Goal: Information Seeking & Learning: Learn about a topic

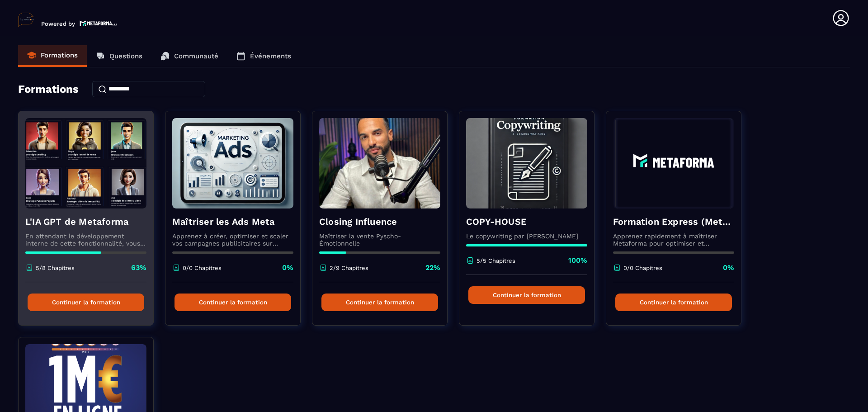
scroll to position [45, 0]
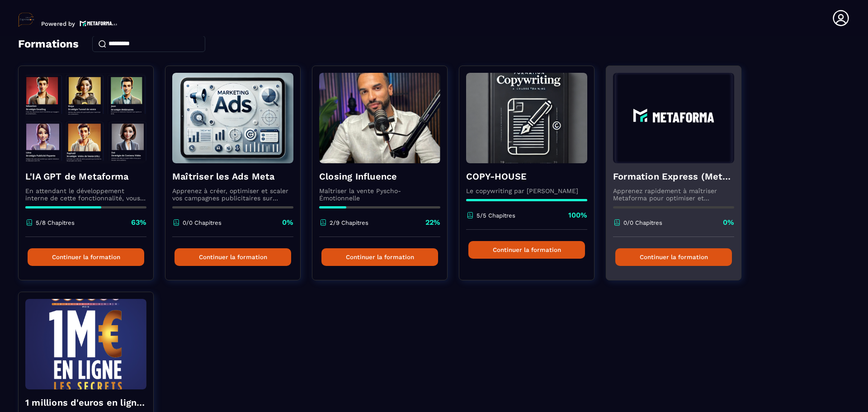
click at [665, 149] on img at bounding box center [673, 118] width 121 height 90
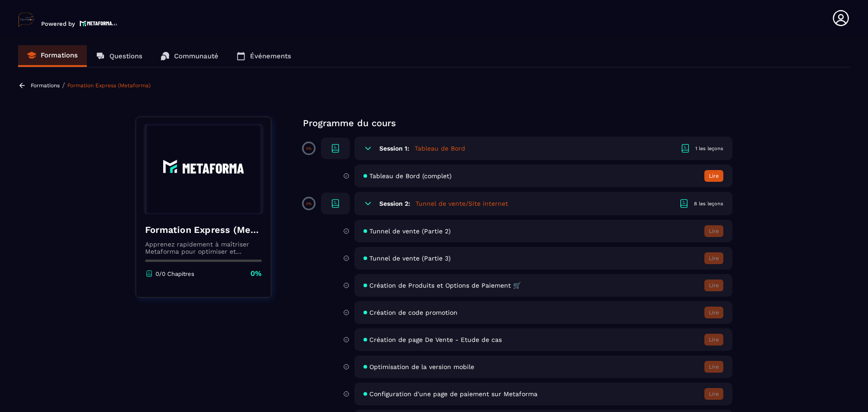
click at [399, 146] on h6 "Session 1:" at bounding box center [394, 148] width 30 height 7
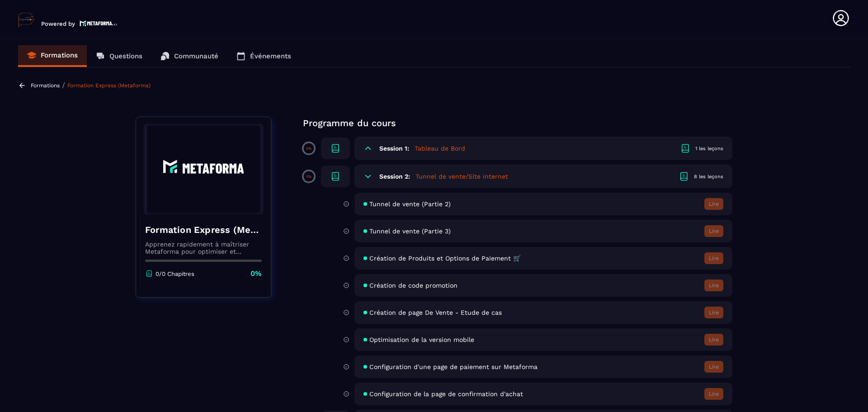
click at [402, 148] on h6 "Session 1:" at bounding box center [394, 148] width 30 height 7
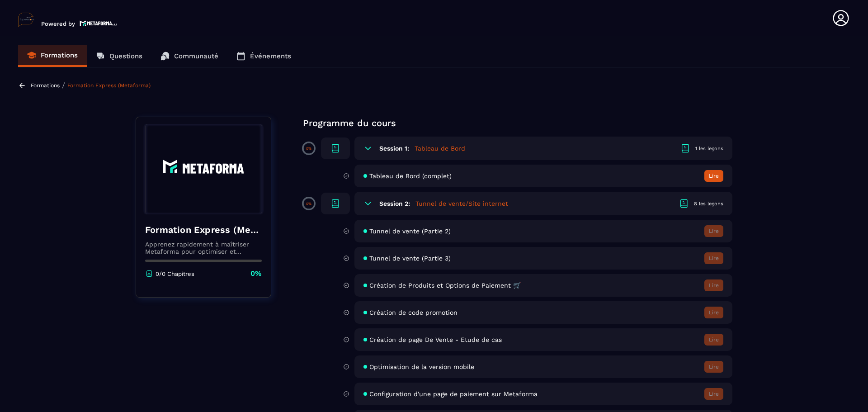
click at [714, 174] on button "Lire" at bounding box center [713, 176] width 19 height 12
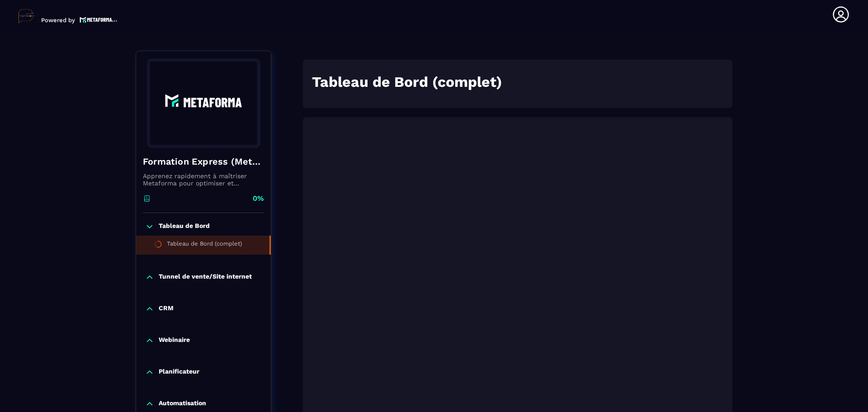
scroll to position [257, 0]
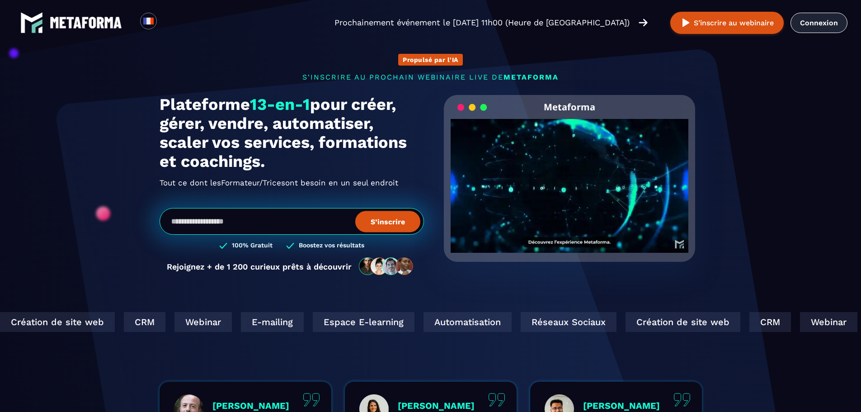
click at [826, 20] on link "Connexion" at bounding box center [819, 23] width 57 height 20
